Goal: Task Accomplishment & Management: Manage account settings

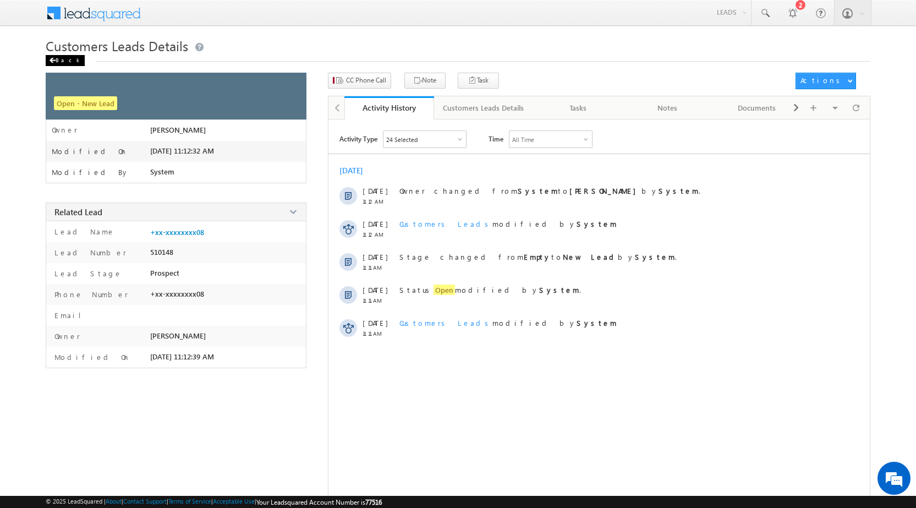
click at [59, 61] on div "Back" at bounding box center [65, 60] width 39 height 11
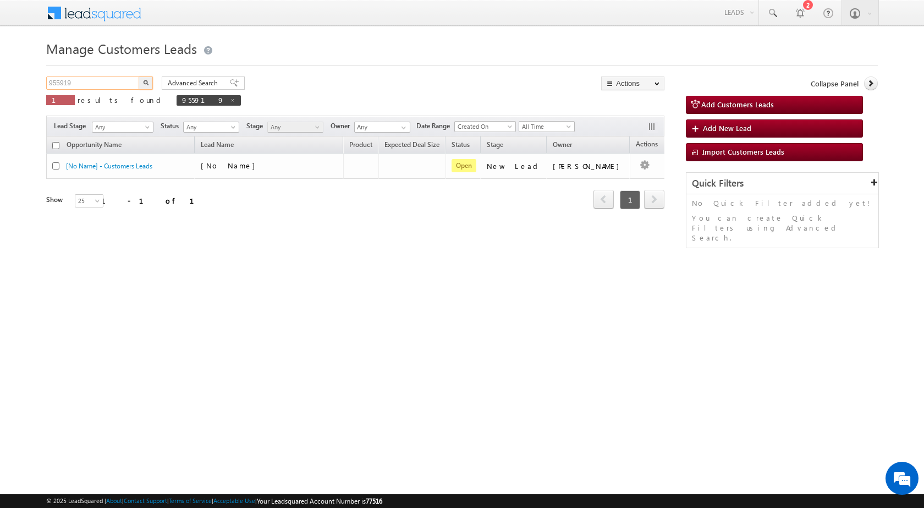
drag, startPoint x: 116, startPoint y: 83, endPoint x: 0, endPoint y: 81, distance: 115.6
click at [0, 81] on body "Menu [PERSON_NAME] sitar a7@ks erve." at bounding box center [462, 156] width 924 height 312
paste input "778"
type input "957789"
click at [146, 84] on img "button" at bounding box center [146, 83] width 6 height 6
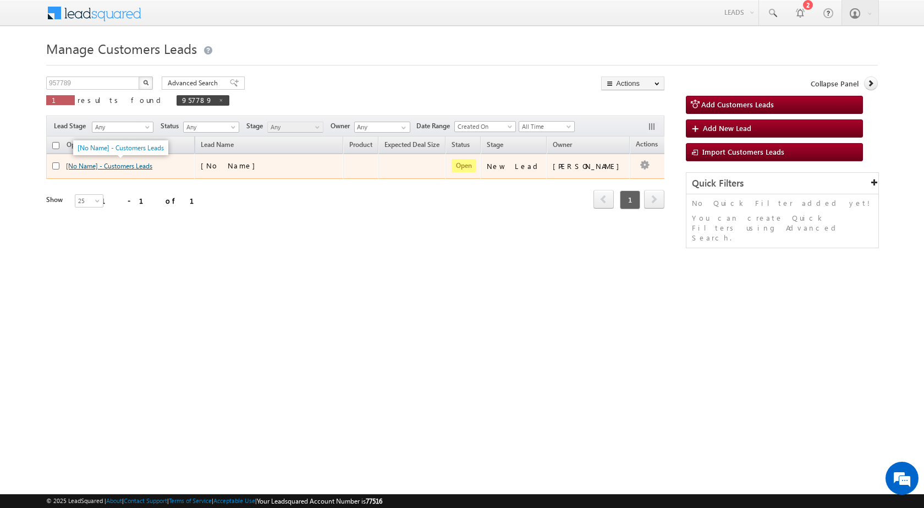
click at [152, 165] on link "[No Name] - Customers Leads" at bounding box center [109, 166] width 86 height 8
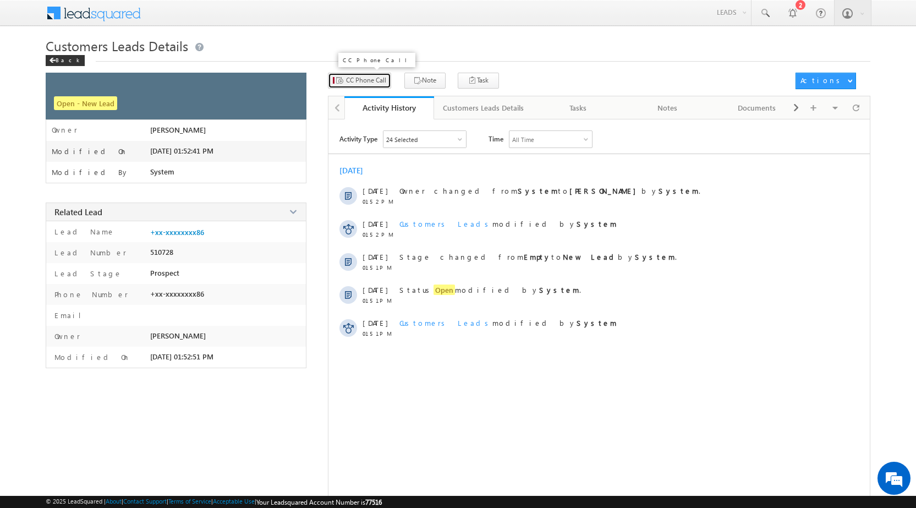
click at [364, 74] on button "CC Phone Call" at bounding box center [359, 81] width 63 height 16
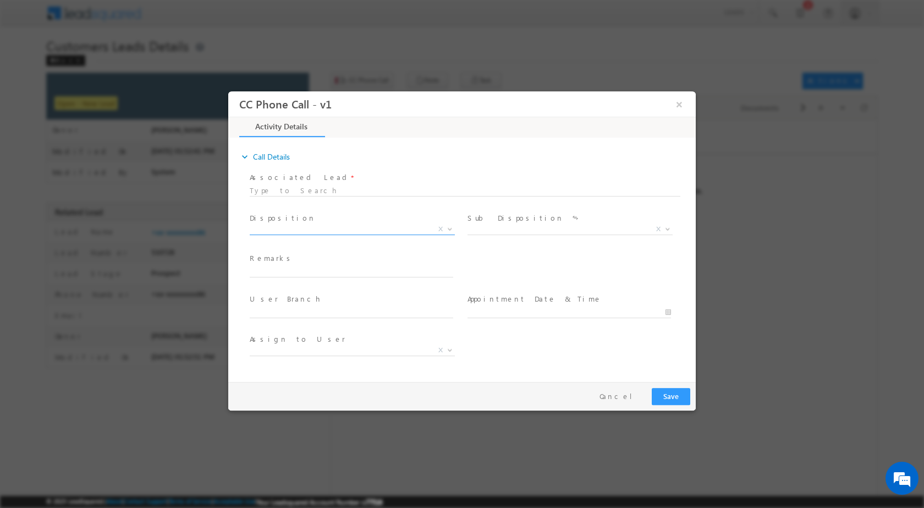
click at [446, 228] on span at bounding box center [449, 228] width 11 height 14
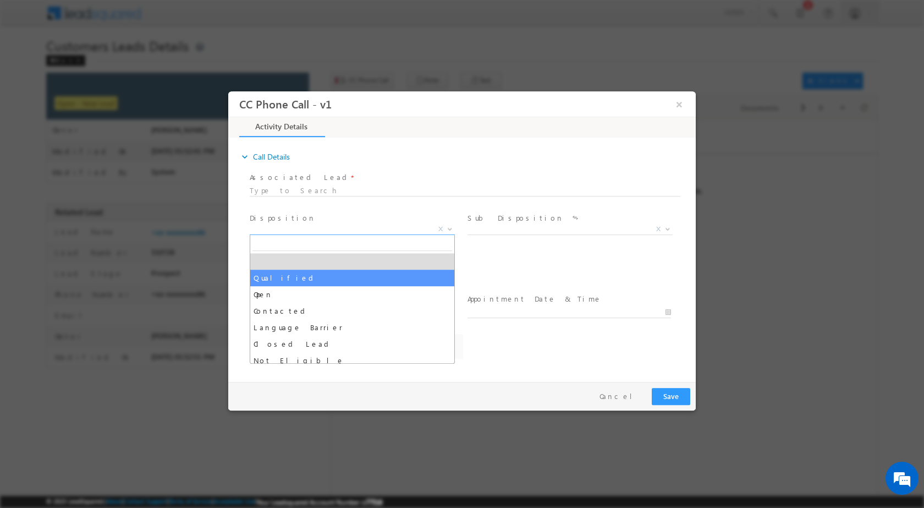
select select "akash.v@sgrlimited.in"
select select "Qualified"
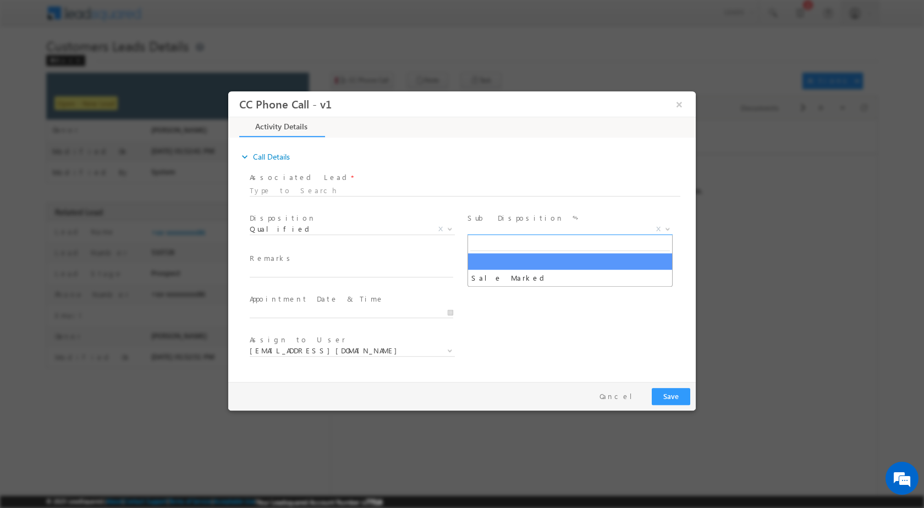
click at [663, 227] on span at bounding box center [666, 228] width 11 height 14
click at [669, 231] on span at bounding box center [666, 228] width 11 height 14
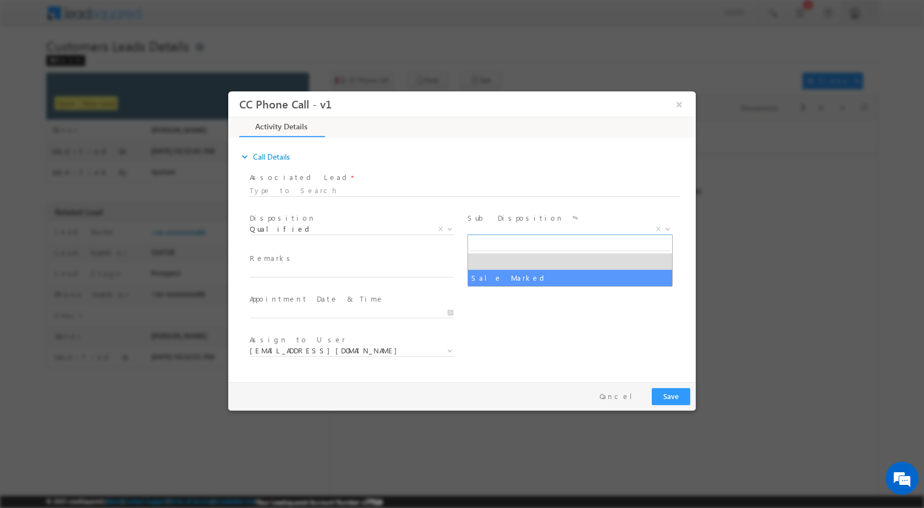
select select "Sale Marked"
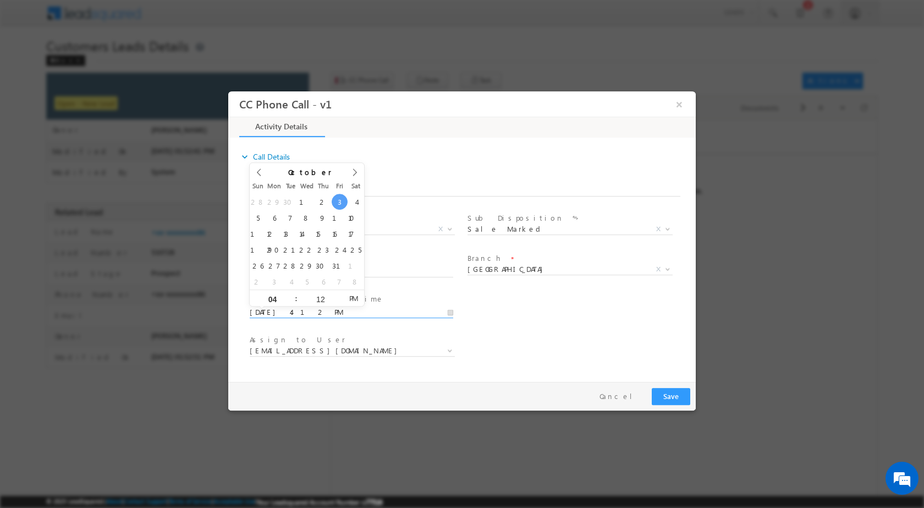
click at [449, 314] on input "10/03/2025 4:12 PM" at bounding box center [352, 311] width 204 height 11
type input "10/06/2025 4:12 PM"
type input "11"
type input "10/06/2025 11:12 PM"
click at [316, 296] on input "12" at bounding box center [321, 298] width 46 height 7
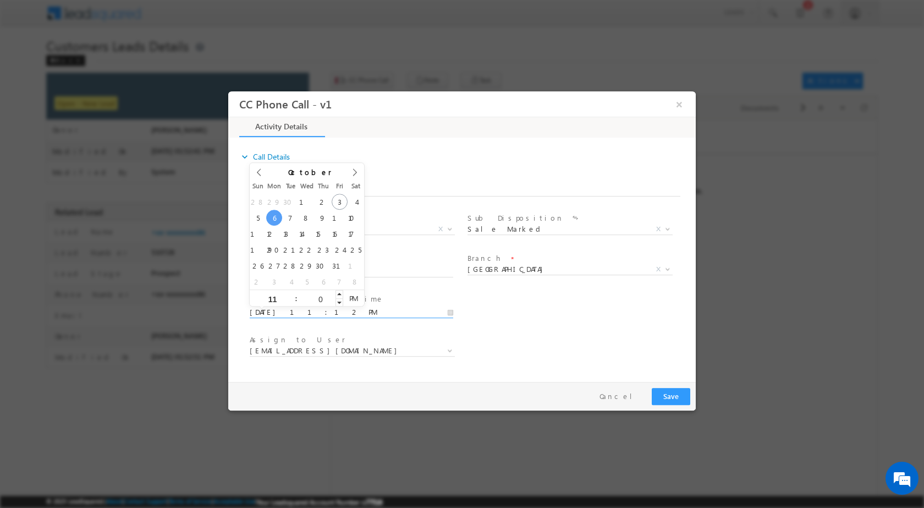
type input "00"
type input "10/06/2025 11:00 AM"
click at [348, 295] on span "AM" at bounding box center [353, 297] width 20 height 17
click at [549, 319] on div "User Branch * Appointment Date & Time * 10/06/2025 11:00 AM" at bounding box center [472, 311] width 448 height 41
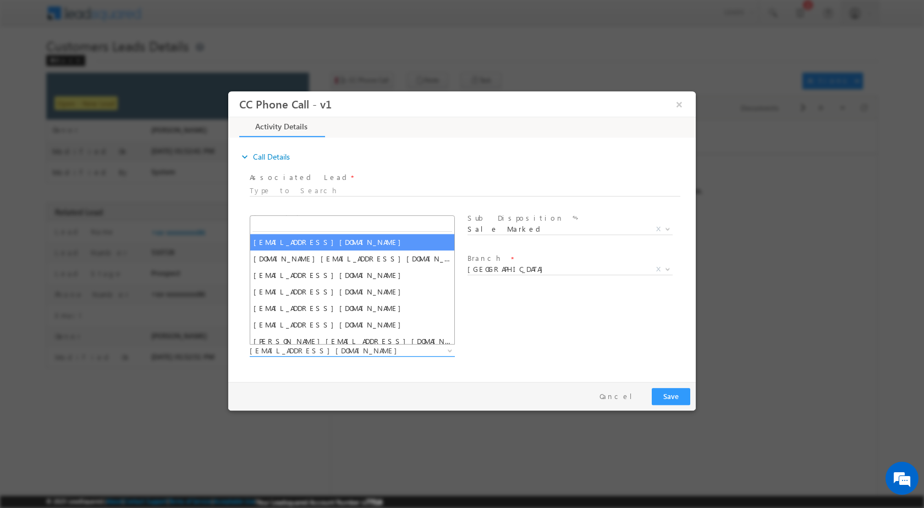
click at [448, 351] on b at bounding box center [450, 350] width 7 height 4
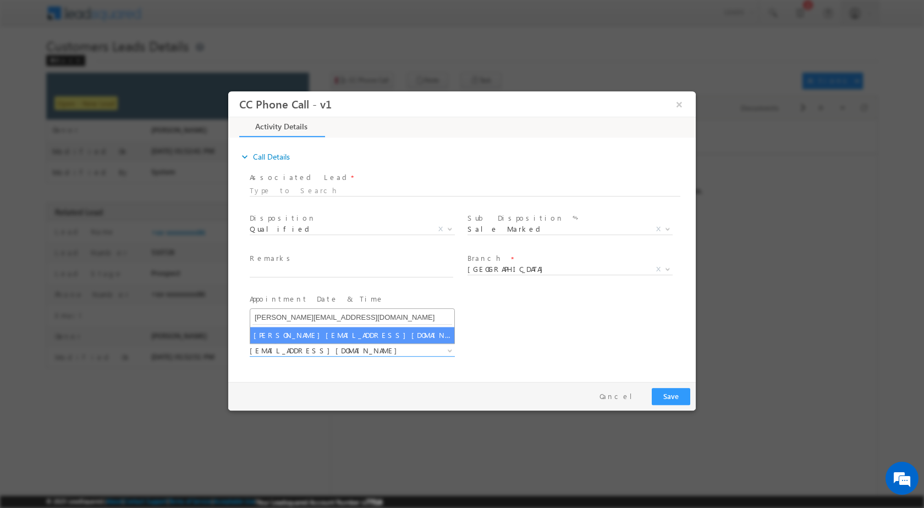
click at [281, 320] on input "shubham.kumar3@sgrlimited.in" at bounding box center [353, 317] width 200 height 14
type input "shubham.kumar3@sgrlimited.in"
select select "shubham.kumar3@sgrlimited.in"
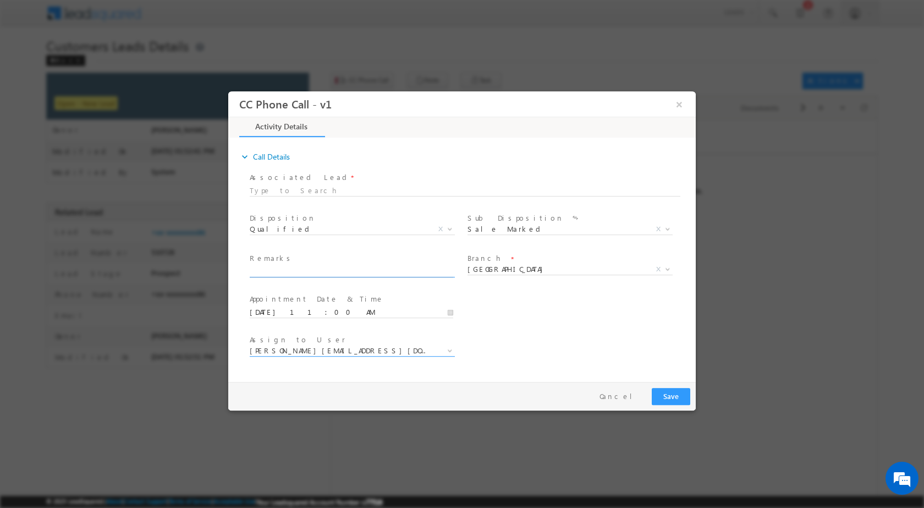
click at [330, 266] on input "text" at bounding box center [352, 271] width 204 height 11
paste input "03/10-Customer name is Mohammad Ashfaq Customer age is 35 yrs Loan type is Home…"
type input "03/10-Customer name is Mohammad Ashfaq Customer age is 35 yrs Loan type is Home…"
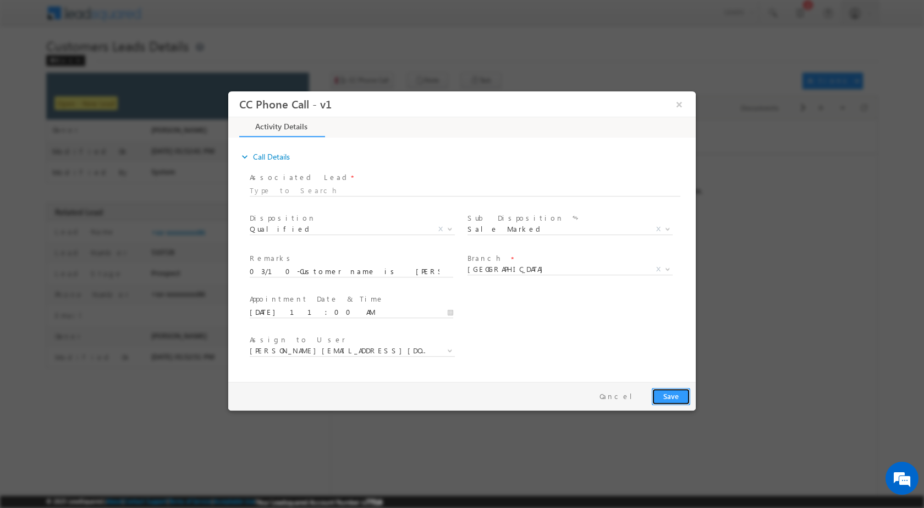
click at [688, 396] on button "Save" at bounding box center [671, 395] width 39 height 17
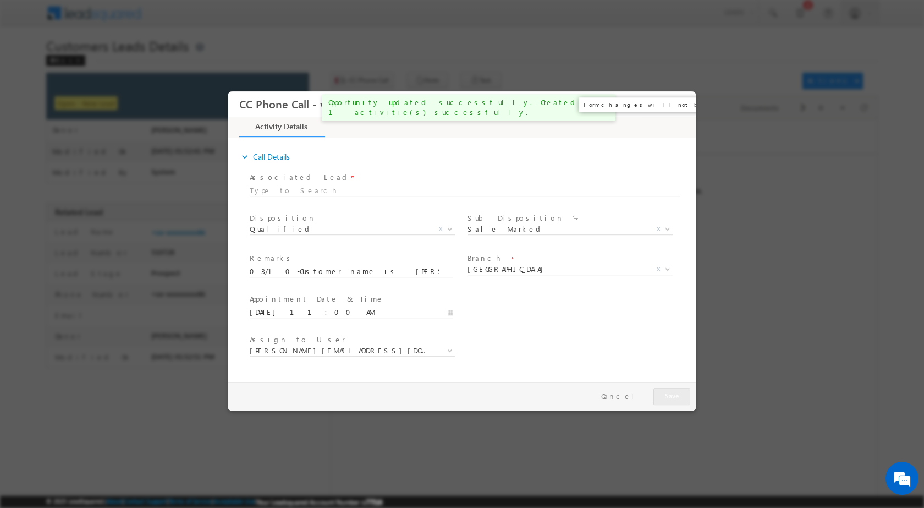
click at [678, 106] on button "×" at bounding box center [679, 104] width 19 height 20
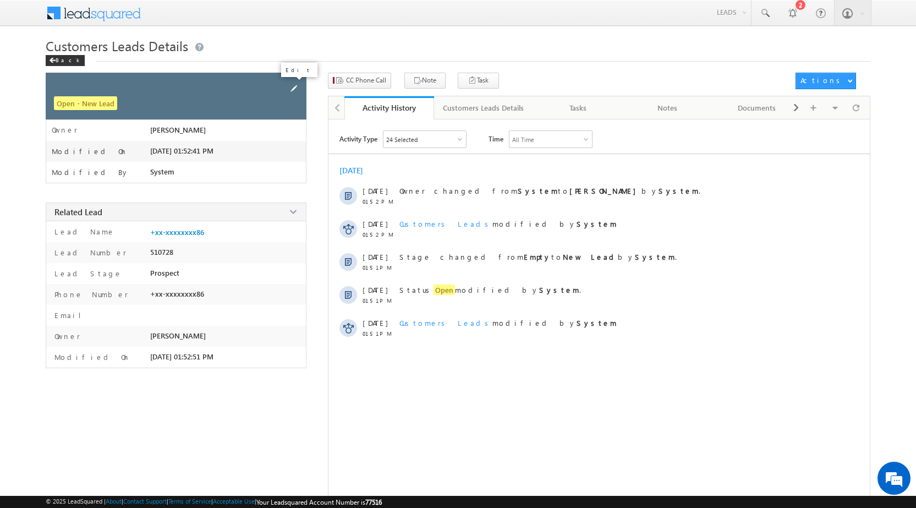
click at [293, 85] on span at bounding box center [294, 89] width 12 height 12
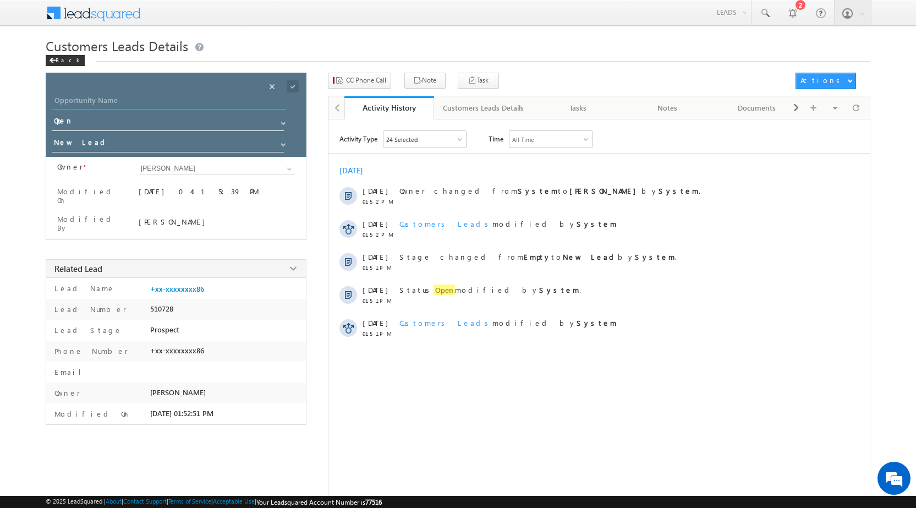
click at [136, 105] on input "Opportunity Name" at bounding box center [169, 101] width 234 height 15
paste input "Mohammad Ashfaq"
type input "Mohammad Ashfaq"
click at [289, 87] on span at bounding box center [293, 86] width 12 height 12
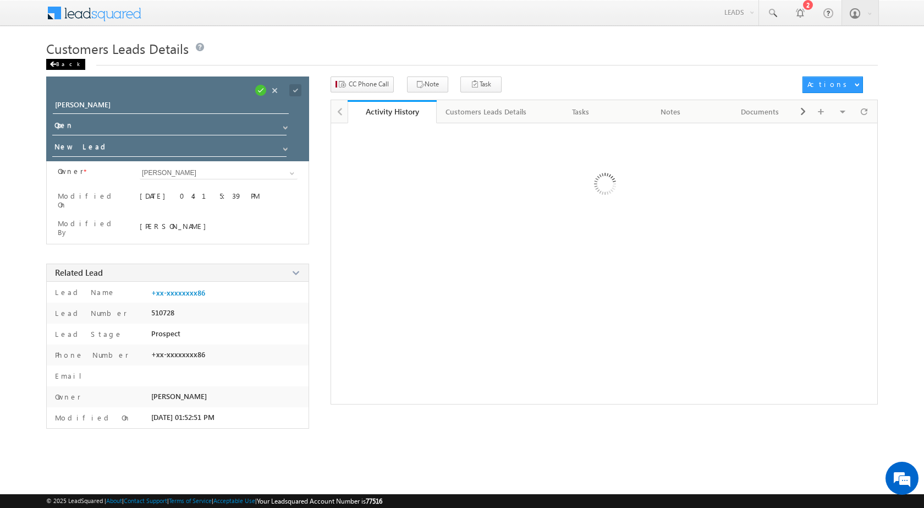
click at [62, 67] on div "Back" at bounding box center [65, 64] width 39 height 11
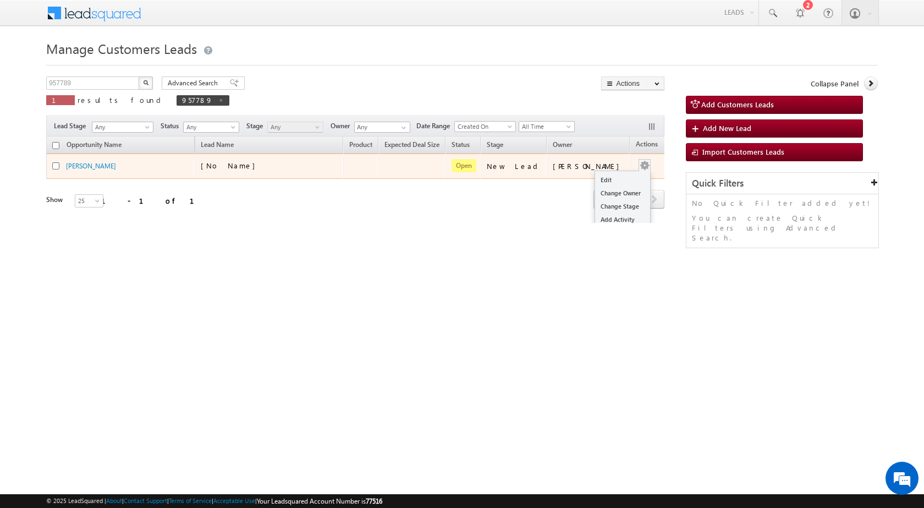
click at [636, 164] on div "Edit Change Owner Change Stage Add Activity Add Task Delete" at bounding box center [645, 166] width 18 height 14
click at [612, 179] on link "Edit" at bounding box center [622, 179] width 55 height 13
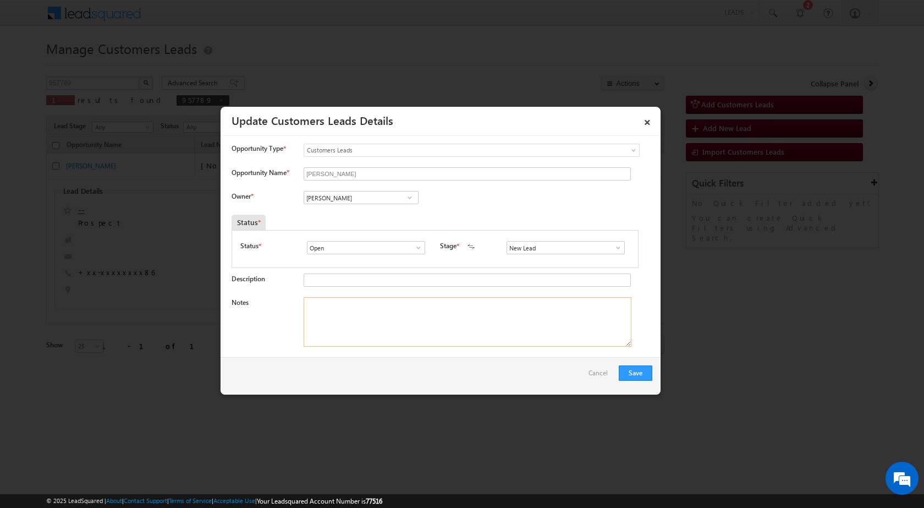
click at [419, 322] on textarea "Notes" at bounding box center [468, 322] width 328 height 50
paste textarea "03/10-Customer name is Mohammad Ashfaq Customer age is 35 yrs Loan type is Home…"
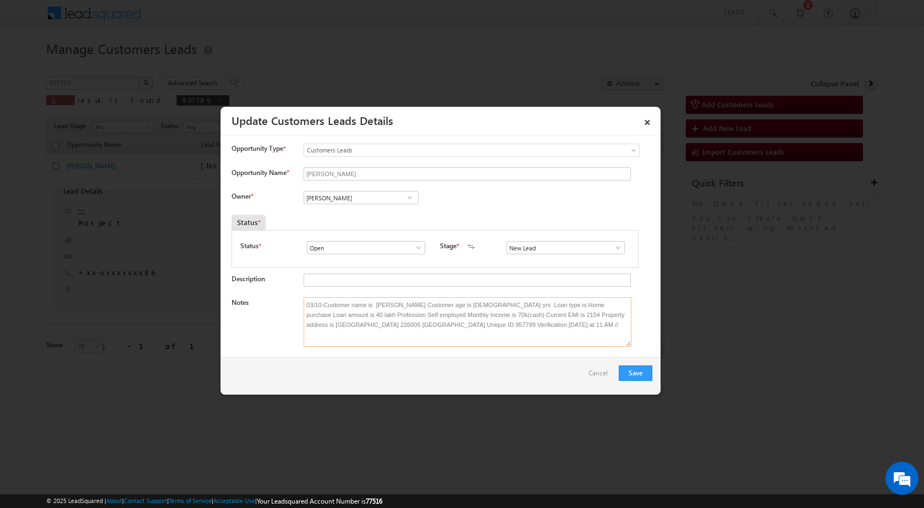
type textarea "03/10-Customer name is Mohammad Ashfaq Customer age is 35 yrs Loan type is Home…"
click at [407, 196] on span at bounding box center [409, 197] width 11 height 9
type input "Shubh"
paste input "shubham.kumar3@sgrlimited.in"
click at [387, 216] on span "shubham.kumar3@sgrlimited.in" at bounding box center [357, 219] width 99 height 8
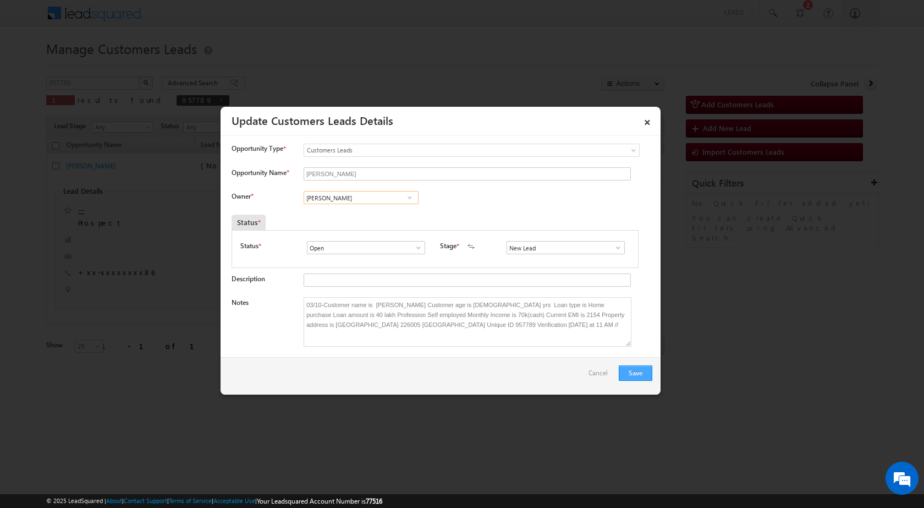
type input "Shubham Kumar"
click at [632, 365] on button "Save" at bounding box center [636, 372] width 34 height 15
